Goal: Transaction & Acquisition: Subscribe to service/newsletter

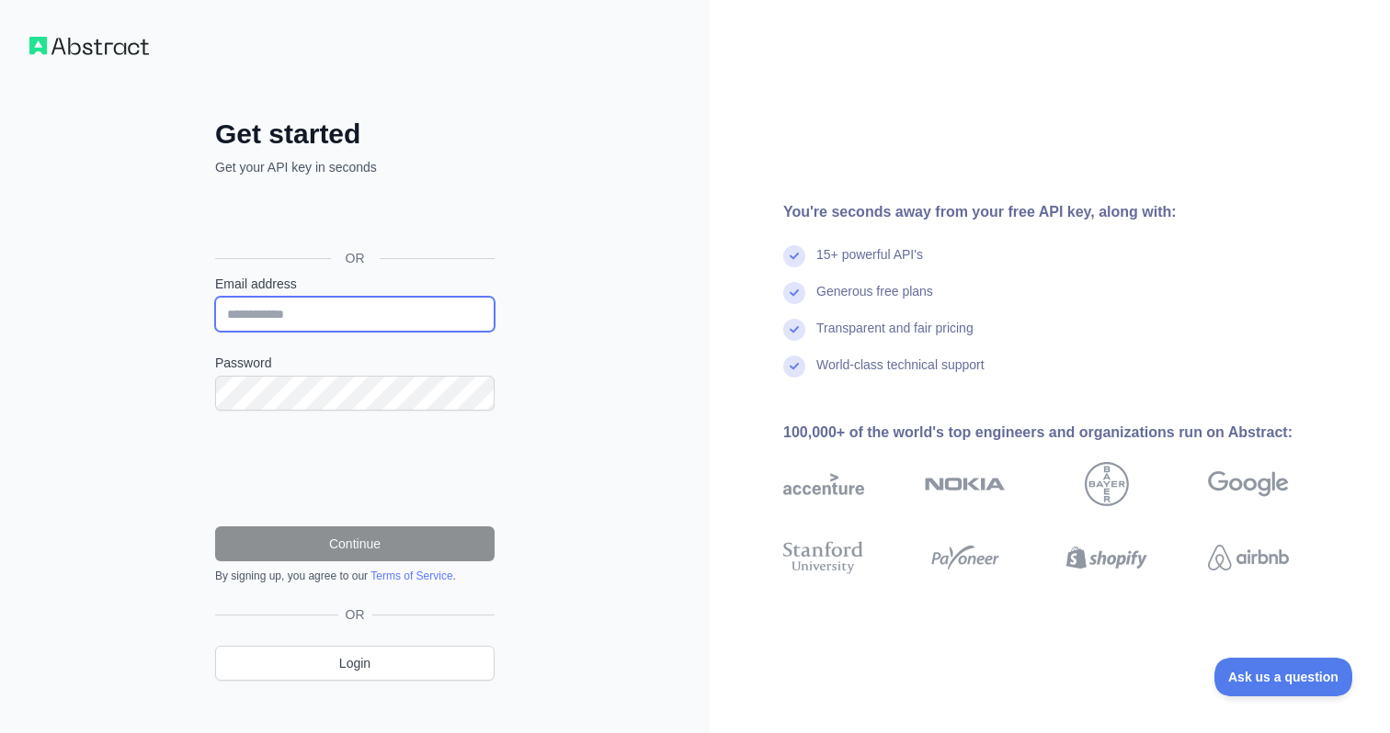
click at [320, 312] on input "Email address" at bounding box center [354, 314] width 279 height 35
click at [301, 310] on input "**********" at bounding box center [354, 314] width 279 height 35
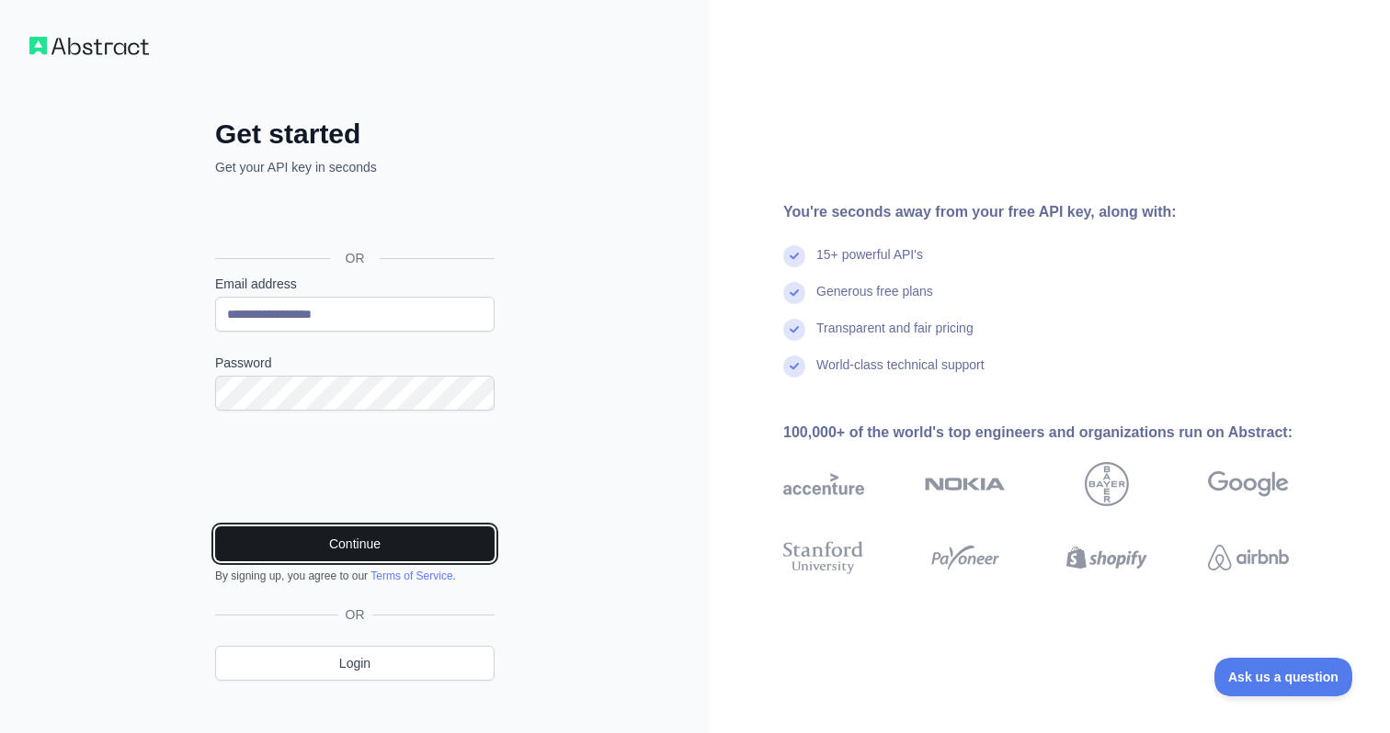
click at [353, 552] on button "Continue" at bounding box center [354, 544] width 279 height 35
